Goal: Task Accomplishment & Management: Manage account settings

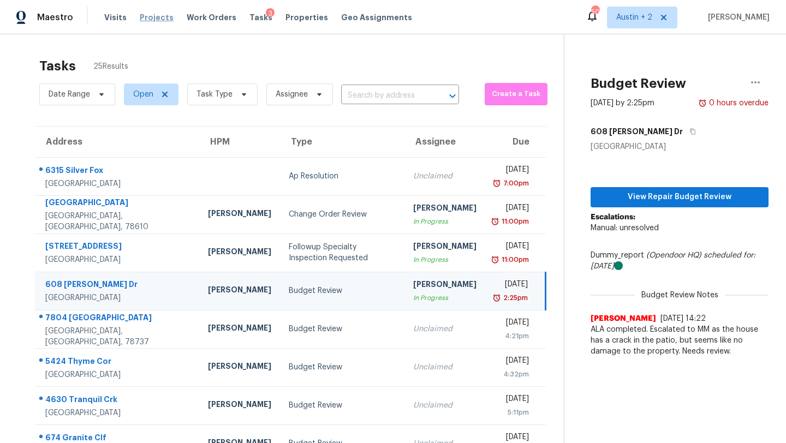
scroll to position [125, 0]
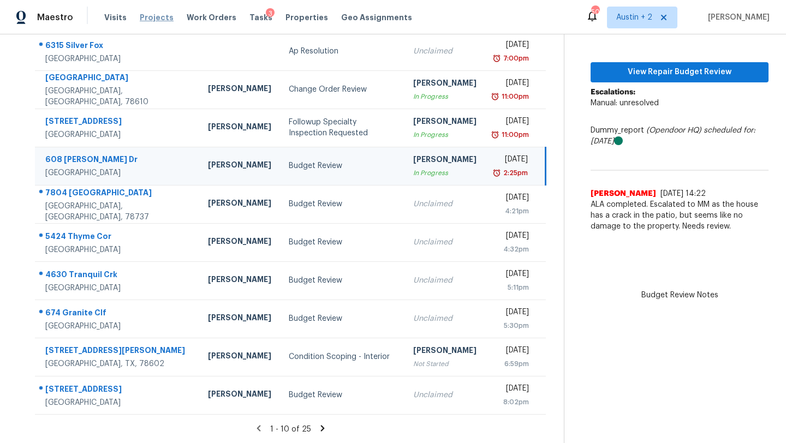
click at [158, 16] on span "Projects" at bounding box center [157, 17] width 34 height 11
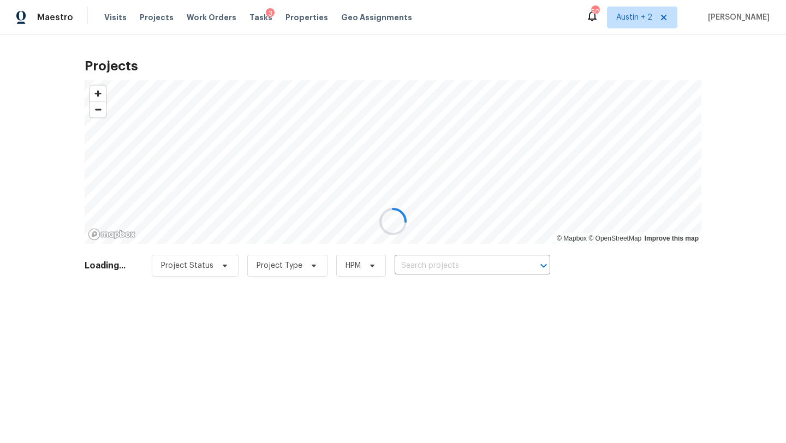
click at [459, 262] on div at bounding box center [393, 221] width 786 height 443
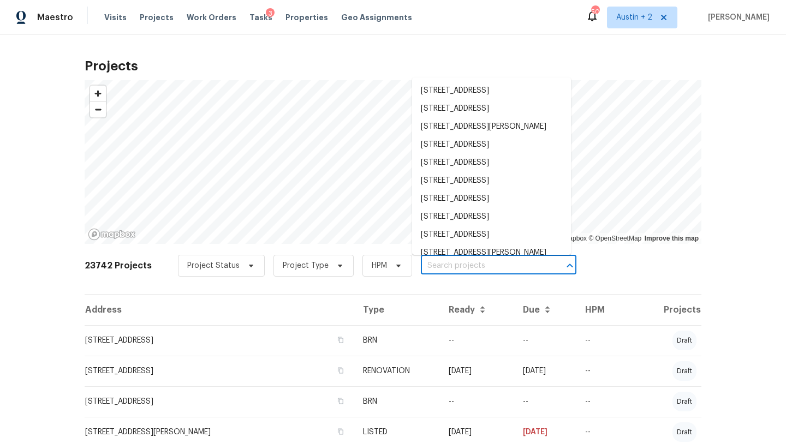
click at [442, 265] on input "text" at bounding box center [483, 266] width 125 height 17
paste input "[STREET_ADDRESS]"
type input "[STREET_ADDRESS]"
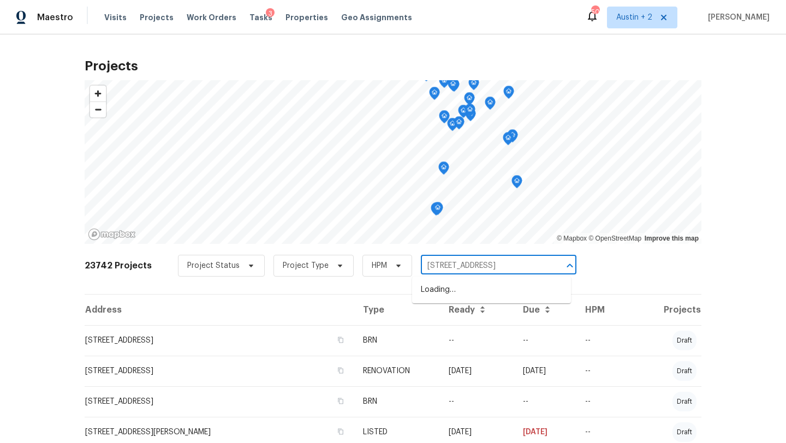
scroll to position [0, 8]
click at [451, 292] on li "[STREET_ADDRESS]" at bounding box center [491, 290] width 159 height 18
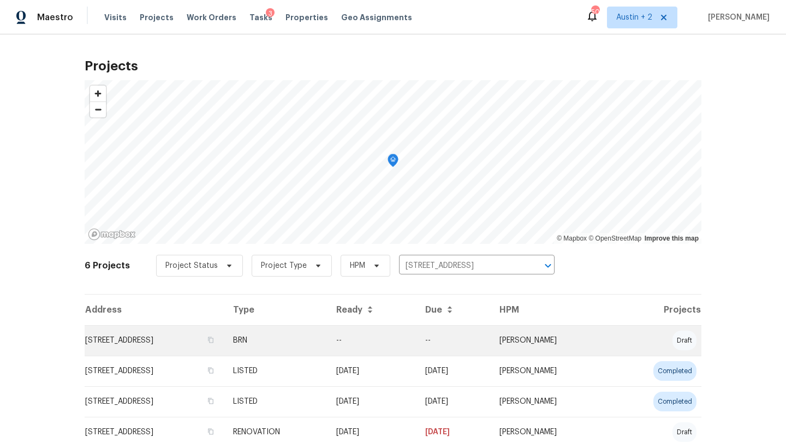
click at [128, 334] on td "[STREET_ADDRESS]" at bounding box center [155, 340] width 140 height 31
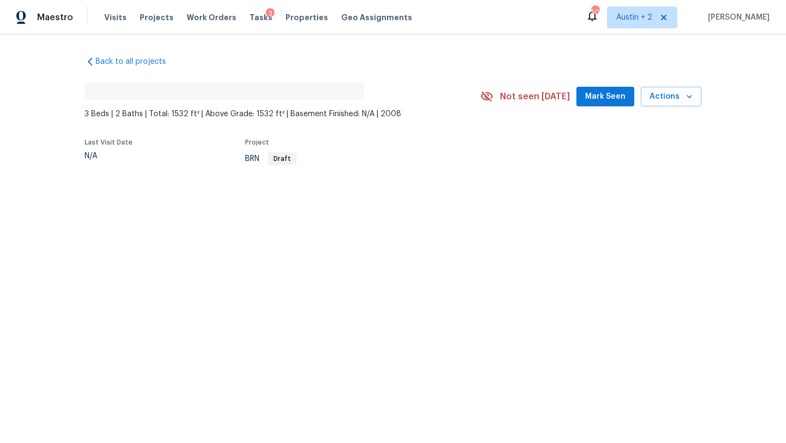
click at [601, 85] on div "No address found 3 Beds | 2 Baths | Total: 1532 ft² | Above Grade: 1532 ft² | B…" at bounding box center [393, 97] width 616 height 46
click at [600, 93] on span "Mark Seen" at bounding box center [605, 97] width 40 height 14
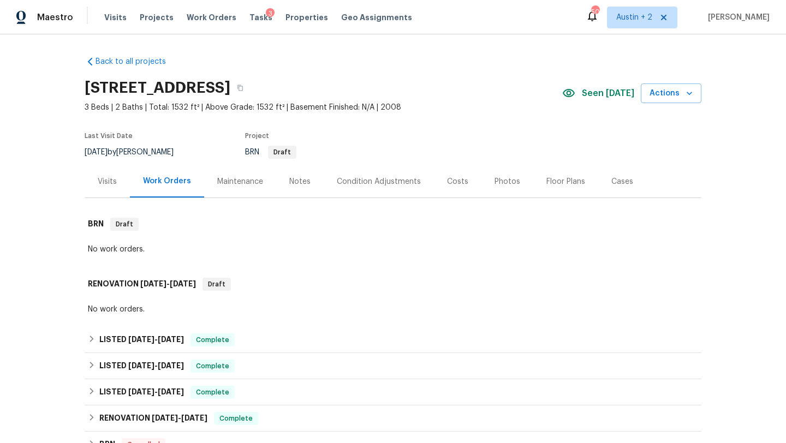
click at [109, 182] on div "Visits" at bounding box center [107, 181] width 19 height 11
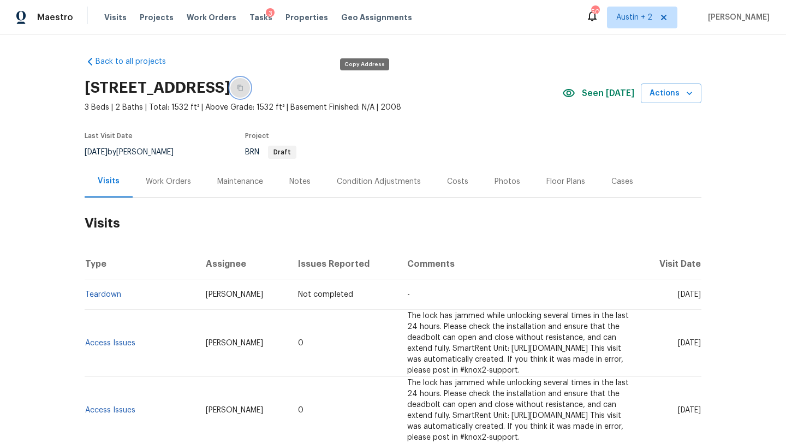
click at [243, 88] on icon "button" at bounding box center [240, 88] width 7 height 7
click at [109, 23] on div "Visits Projects Work Orders Tasks 3 Properties Geo Assignments" at bounding box center [264, 18] width 321 height 22
click at [111, 19] on span "Visits" at bounding box center [115, 17] width 22 height 11
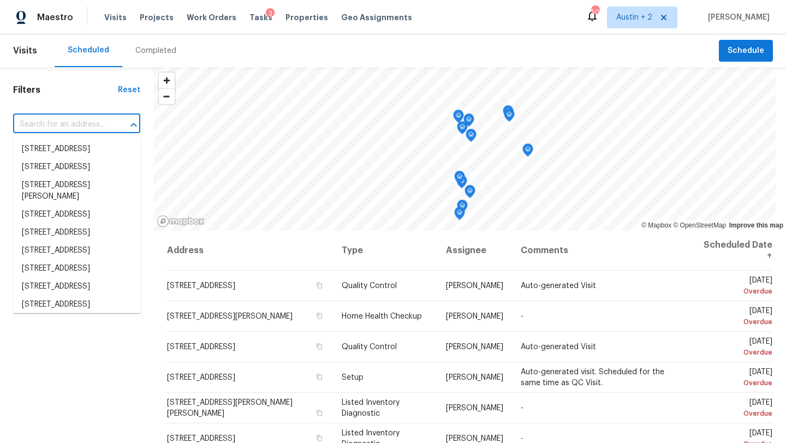
click at [88, 125] on input "text" at bounding box center [61, 124] width 97 height 17
paste input "[STREET_ADDRESS]"
type input "[STREET_ADDRESS]"
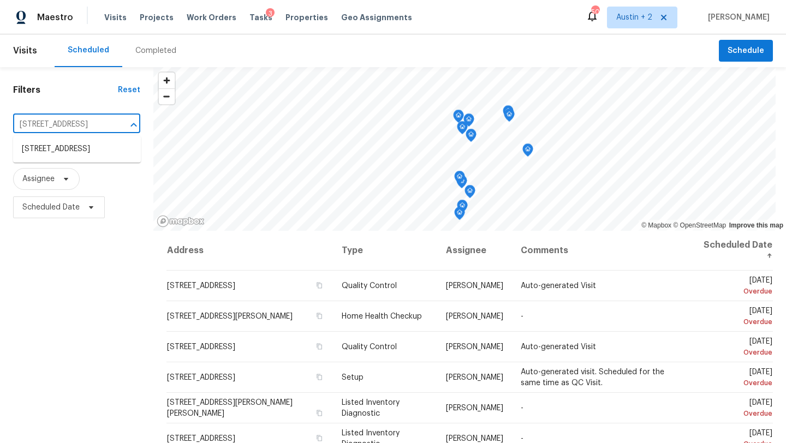
scroll to position [0, 39]
click at [71, 153] on li "[STREET_ADDRESS]" at bounding box center [77, 149] width 128 height 18
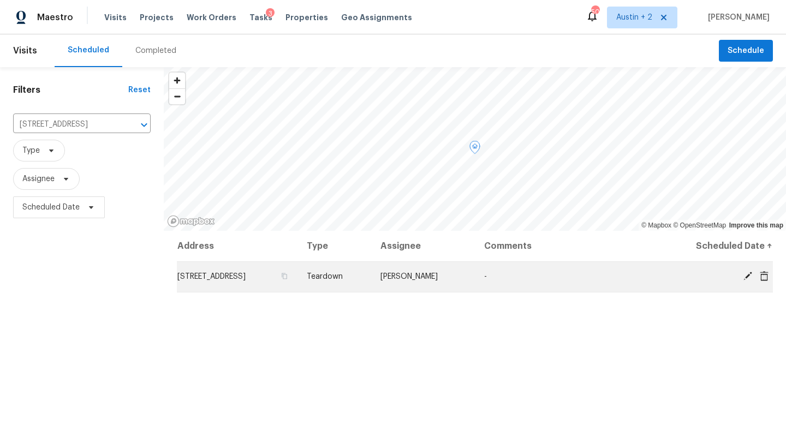
click at [747, 275] on icon at bounding box center [747, 276] width 9 height 9
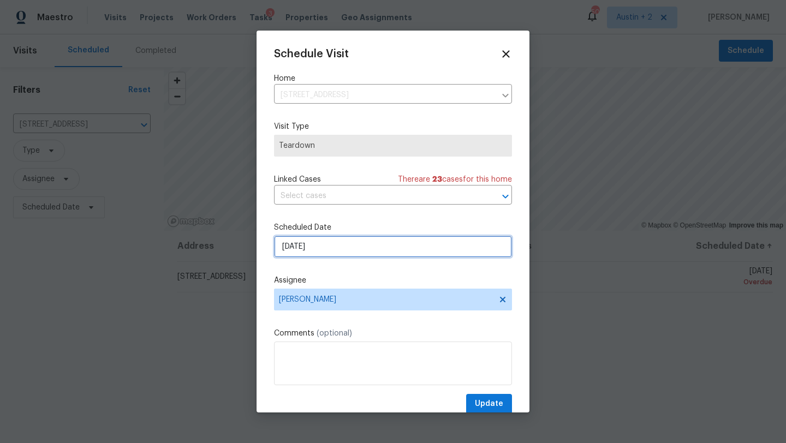
click at [354, 247] on input "[DATE]" at bounding box center [393, 247] width 238 height 22
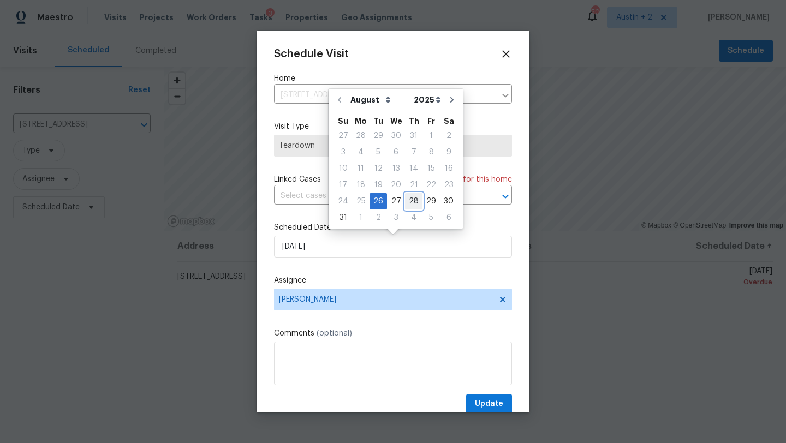
click at [405, 203] on div "28" at bounding box center [413, 201] width 17 height 15
type input "[DATE]"
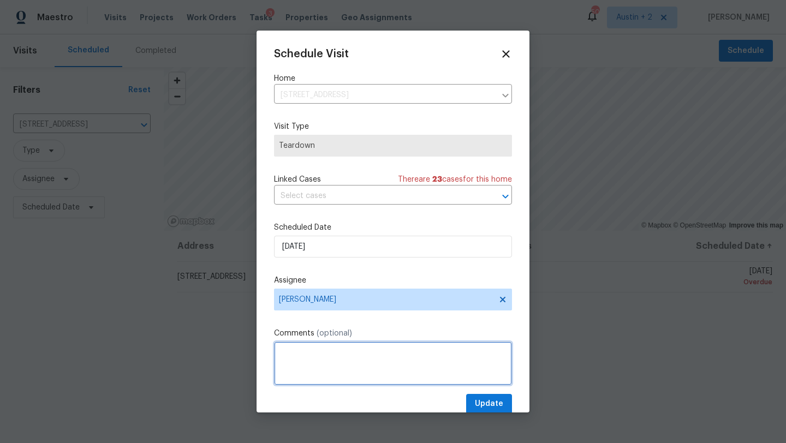
click at [318, 362] on textarea at bounding box center [393, 364] width 238 height 44
type textarea "Urgent - needs to be completed in the morning"
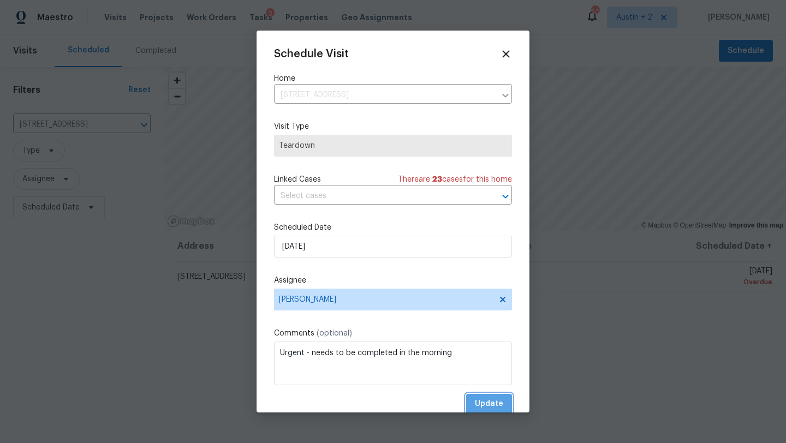
click at [496, 405] on span "Update" at bounding box center [489, 404] width 28 height 14
